Goal: Transaction & Acquisition: Purchase product/service

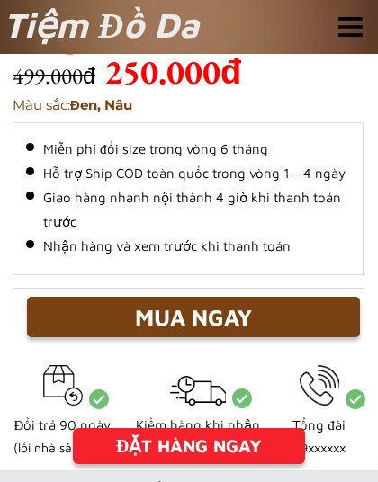
click at [257, 321] on div "MUA NGAY" at bounding box center [193, 317] width 333 height 34
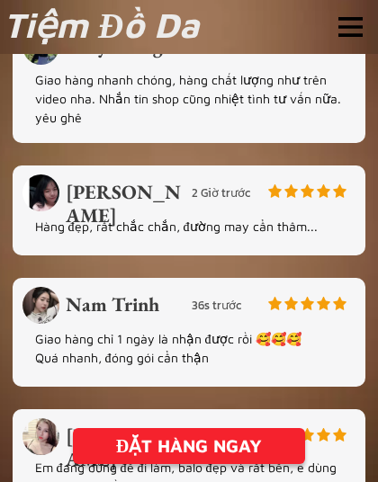
scroll to position [4604, 0]
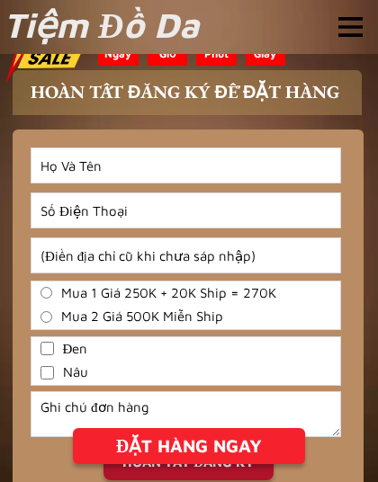
click at [178, 169] on input "Input full_name" at bounding box center [185, 165] width 308 height 34
click at [248, 170] on input "Input full_name" at bounding box center [185, 165] width 308 height 34
type input "L"
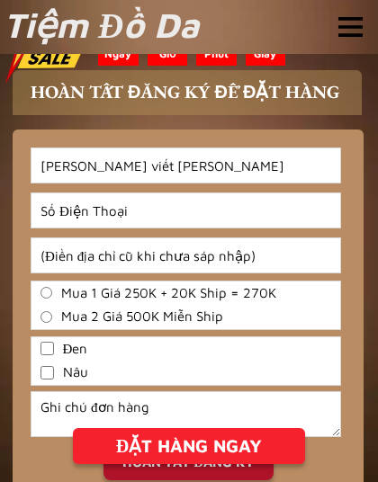
type input "[PERSON_NAME] viết [PERSON_NAME]"
click at [190, 212] on input "Input phone_number" at bounding box center [185, 210] width 308 height 34
type input "0913728272"
click at [280, 258] on input "Input address" at bounding box center [185, 255] width 308 height 34
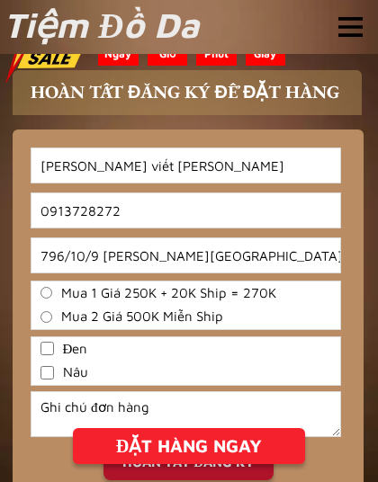
type input "796/10/9 [PERSON_NAME][GEOGRAPHIC_DATA],[PERSON_NAME][GEOGRAPHIC_DATA]"
click at [319, 302] on label "Mua 1 Giá 250K + 20K Ship = 270K" at bounding box center [185, 293] width 308 height 21
click at [52, 298] on input "Mua 1 Giá 250K + 20K Ship = 270K" at bounding box center [46, 293] width 12 height 12
radio input "true"
click at [290, 254] on input "796/10/9 [PERSON_NAME][GEOGRAPHIC_DATA],[PERSON_NAME][GEOGRAPHIC_DATA]" at bounding box center [185, 255] width 308 height 34
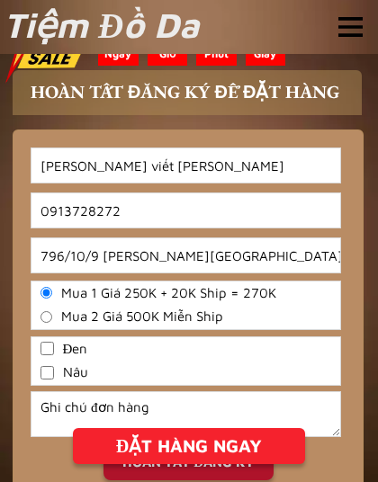
type input "796/10/9 [PERSON_NAME][GEOGRAPHIC_DATA],[PERSON_NAME][GEOGRAPHIC_DATA] vấp"
click at [90, 292] on span "Mua 1 Giá 250K + 20K Ship = 270K" at bounding box center [168, 293] width 215 height 21
click at [52, 292] on input "Mua 1 Giá 250K + 20K Ship = 270K" at bounding box center [46, 293] width 12 height 12
click at [46, 344] on input "Đen" at bounding box center [46, 348] width 13 height 13
checkbox input "true"
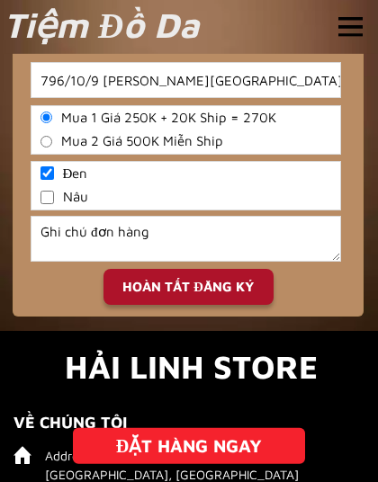
scroll to position [4781, 0]
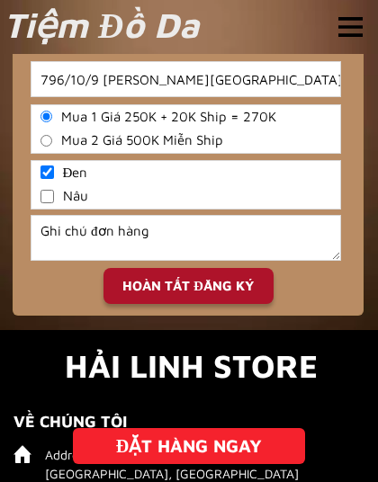
click at [224, 443] on div "ĐẶT HÀNG NGAY" at bounding box center [189, 445] width 232 height 27
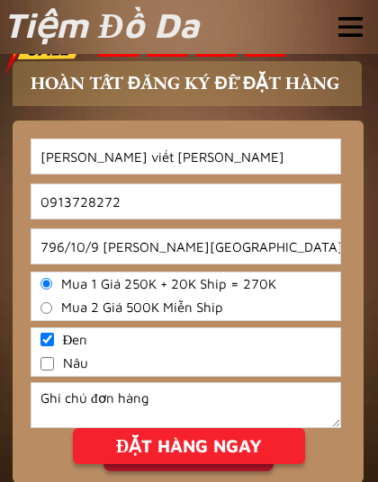
scroll to position [4604, 0]
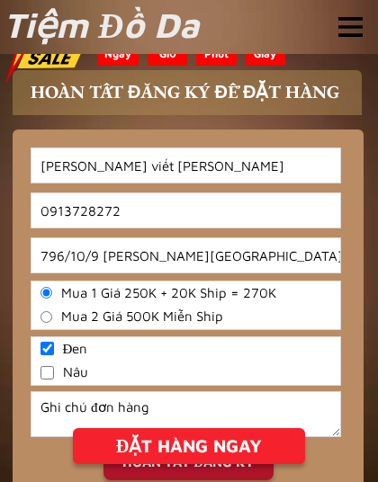
click at [221, 443] on div "ĐẶT HÀNG NGAY" at bounding box center [189, 445] width 232 height 27
click at [181, 442] on div "ĐẶT HÀNG NGAY" at bounding box center [189, 445] width 232 height 27
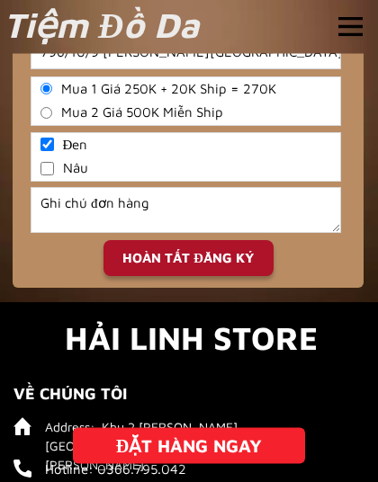
scroll to position [4809, 0]
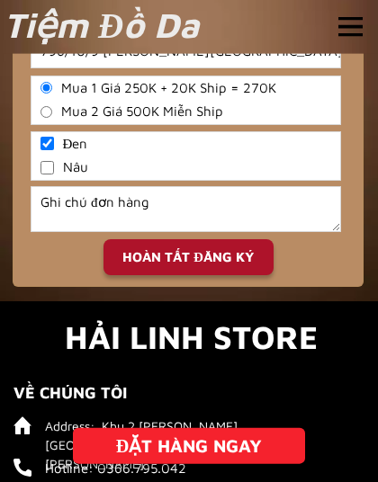
click at [208, 257] on div "HOÀN TẤT ĐĂNG KÝ" at bounding box center [188, 257] width 170 height 21
type input "[PERSON_NAME] viết [PERSON_NAME]"
type input "796/10/9 [PERSON_NAME][GEOGRAPHIC_DATA],[PERSON_NAME][GEOGRAPHIC_DATA] vấp"
checkbox input "true"
checkbox input "false"
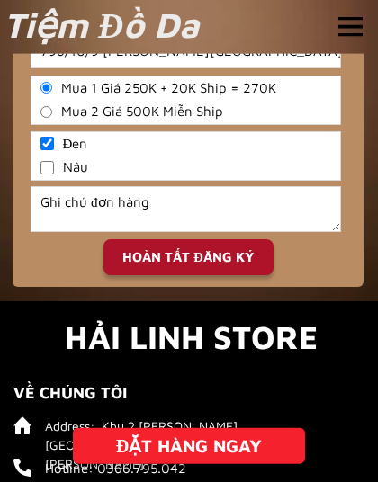
radio input "true"
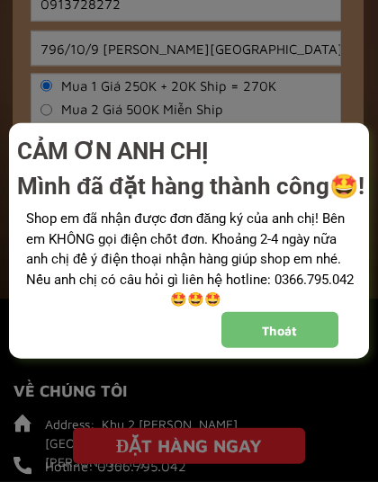
scroll to position [0, 0]
click at [293, 325] on div "Thoát" at bounding box center [279, 330] width 117 height 19
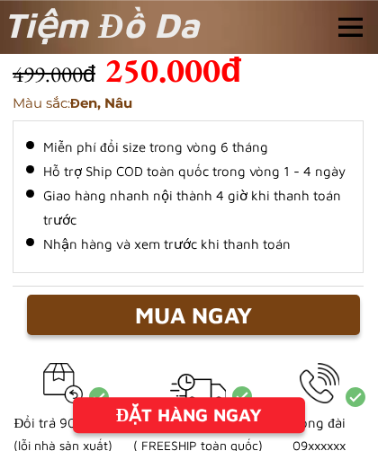
scroll to position [552, 0]
